Goal: Task Accomplishment & Management: Use online tool/utility

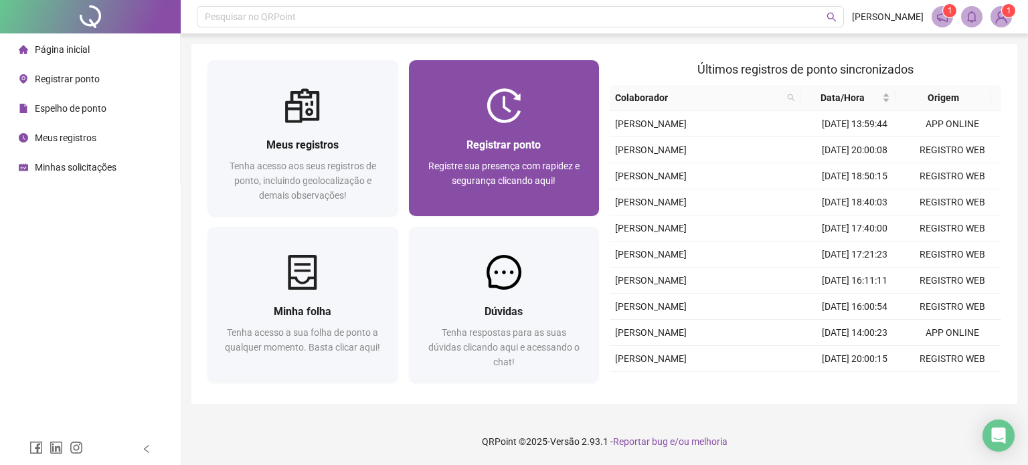
click at [450, 136] on div "Registrar ponto Registre sua presença com rapidez e segurança clicando aqui!" at bounding box center [504, 169] width 191 height 93
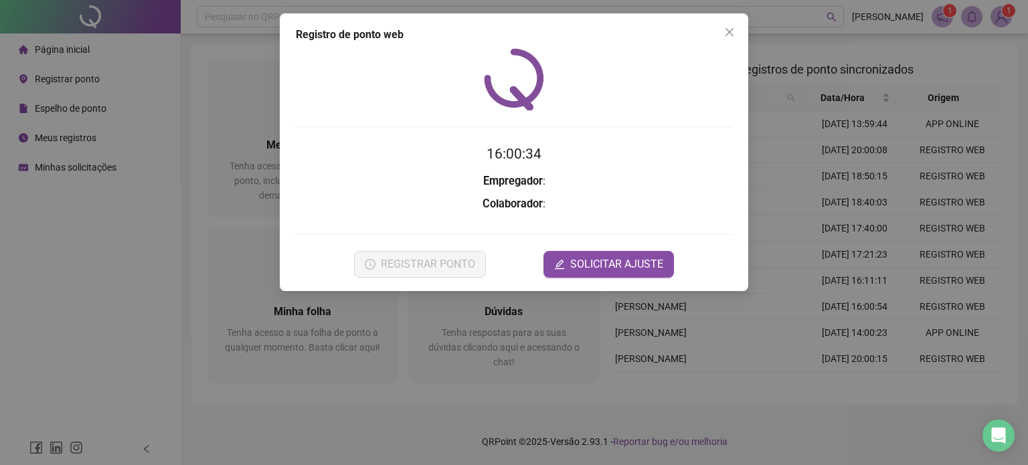
drag, startPoint x: 514, startPoint y: 152, endPoint x: 480, endPoint y: 179, distance: 43.4
click at [461, 152] on h2 "16:00:34" at bounding box center [514, 154] width 436 height 22
drag, startPoint x: 538, startPoint y: 150, endPoint x: 443, endPoint y: 152, distance: 95.0
click at [444, 149] on h2 "16:00:34" at bounding box center [514, 154] width 436 height 22
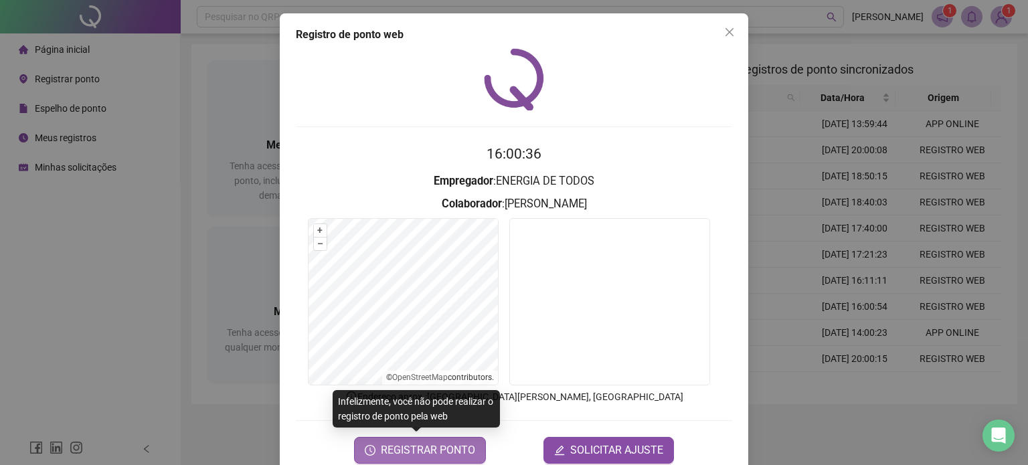
click at [416, 450] on span "REGISTRAR PONTO" at bounding box center [428, 450] width 94 height 16
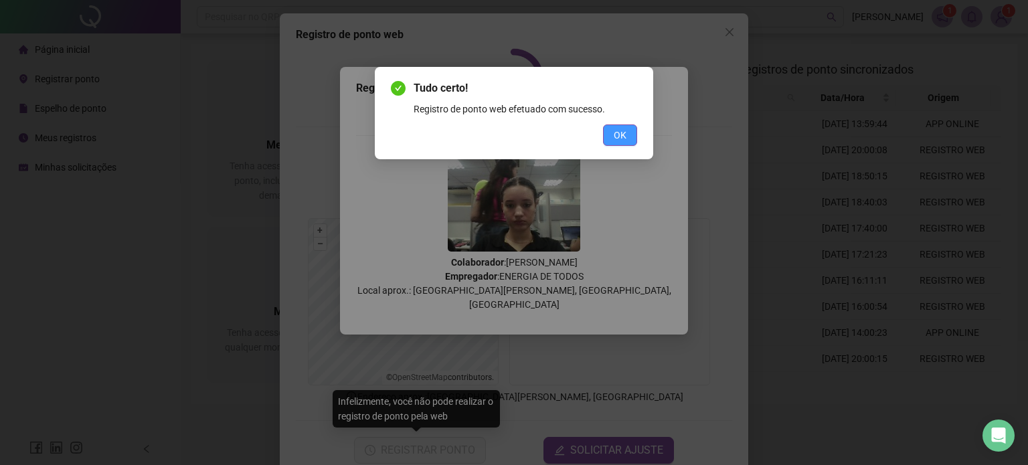
click at [616, 139] on span "OK" at bounding box center [620, 135] width 13 height 15
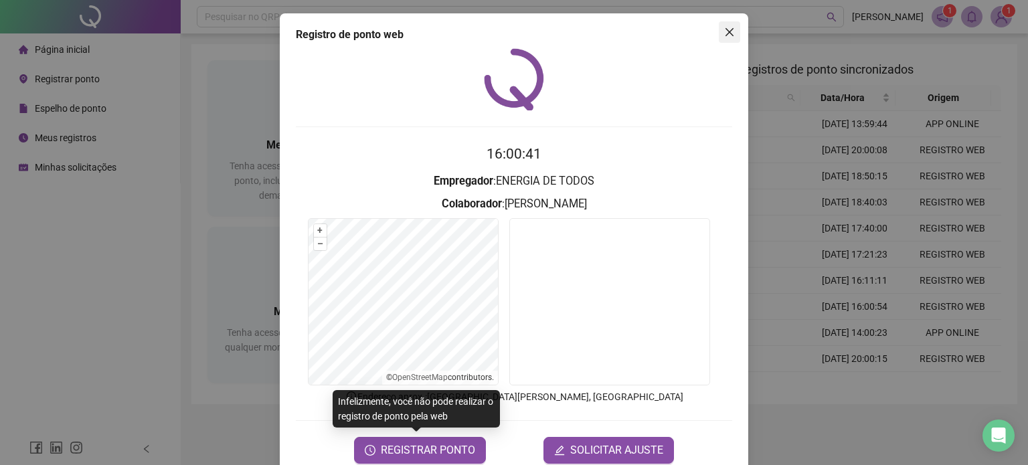
click at [723, 26] on button "Close" at bounding box center [729, 31] width 21 height 21
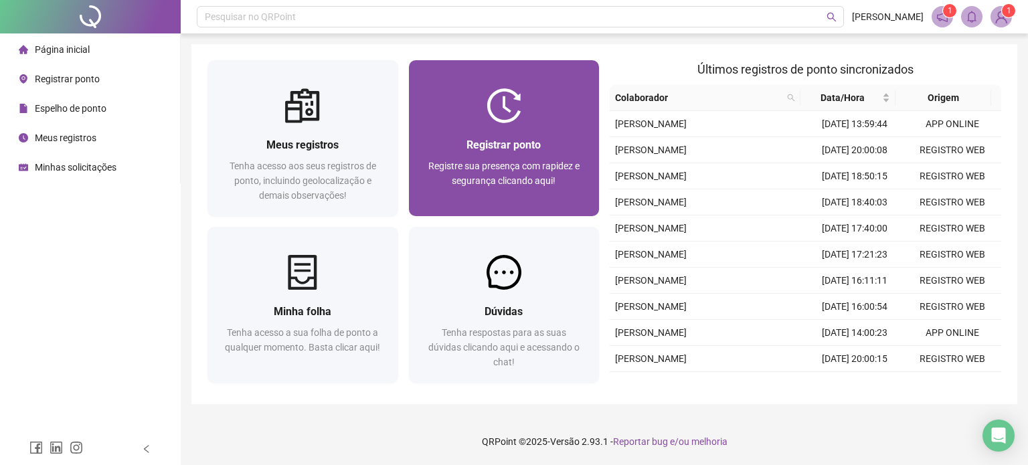
click at [443, 138] on div "Registrar ponto" at bounding box center [504, 144] width 159 height 17
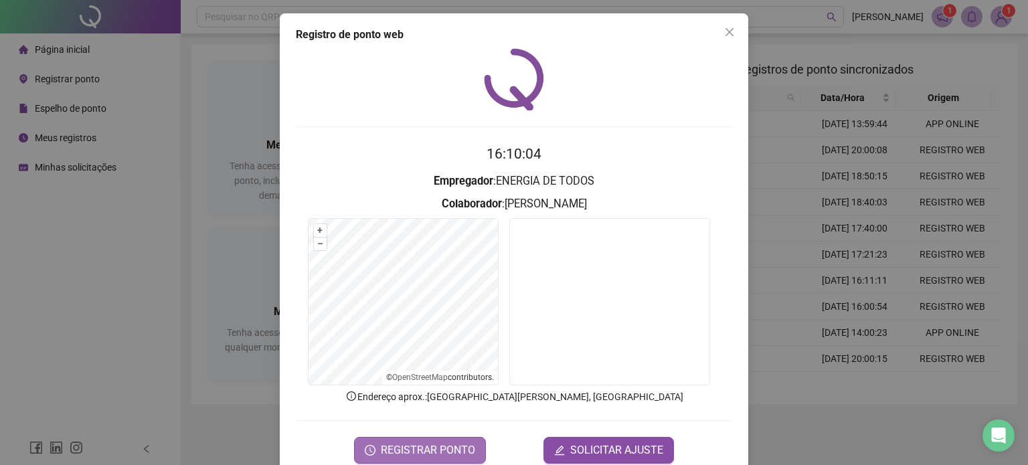
click at [446, 444] on span "REGISTRAR PONTO" at bounding box center [428, 450] width 94 height 16
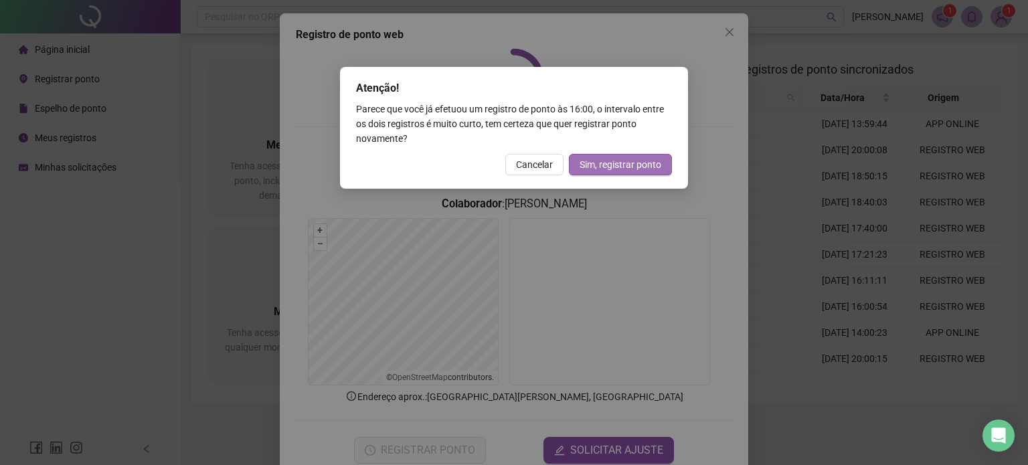
click at [590, 166] on span "Sim, registrar ponto" at bounding box center [620, 164] width 82 height 15
